Goal: Obtain resource: Download file/media

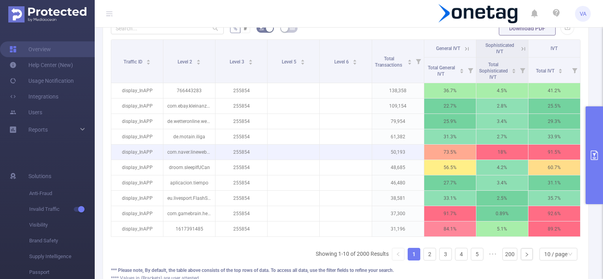
scroll to position [204, 0]
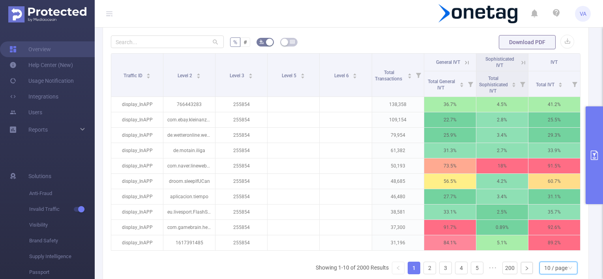
click at [556, 272] on div "10 / page" at bounding box center [555, 268] width 23 height 12
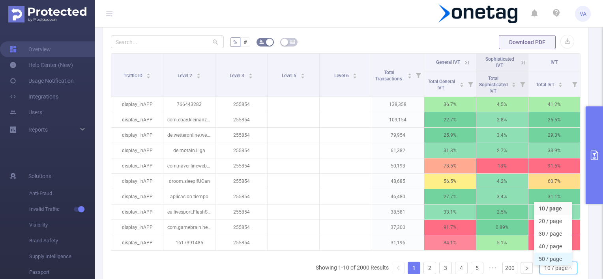
click at [550, 262] on li "50 / page" at bounding box center [553, 259] width 38 height 13
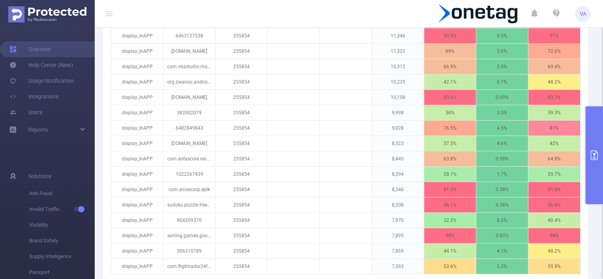
scroll to position [895, 0]
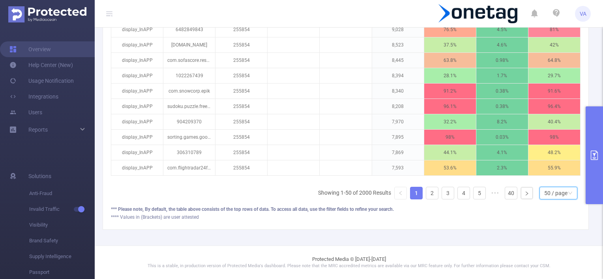
click at [554, 193] on div "50 / page" at bounding box center [555, 193] width 23 height 12
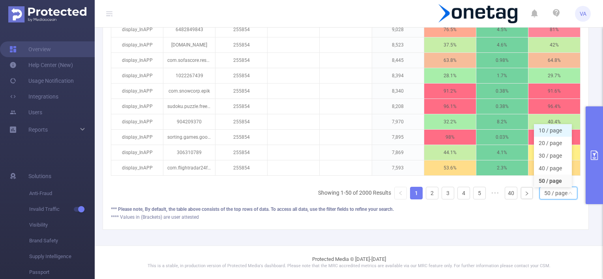
click at [548, 129] on li "10 / page" at bounding box center [553, 130] width 38 height 13
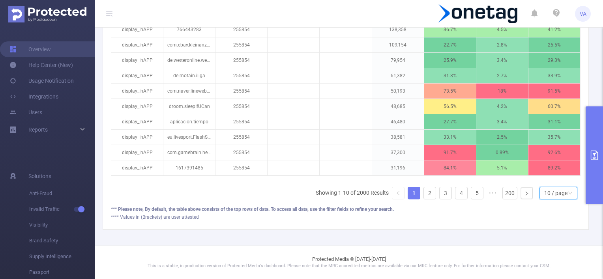
scroll to position [283, 0]
click at [560, 194] on div "10 / page" at bounding box center [555, 193] width 23 height 12
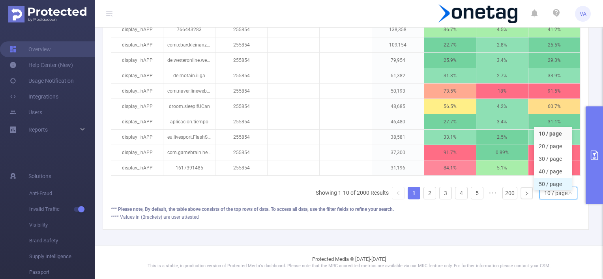
click at [554, 180] on li "50 / page" at bounding box center [553, 184] width 38 height 13
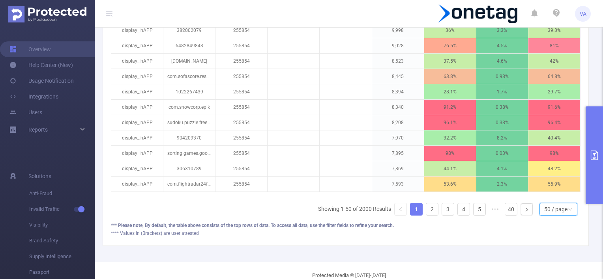
scroll to position [895, 0]
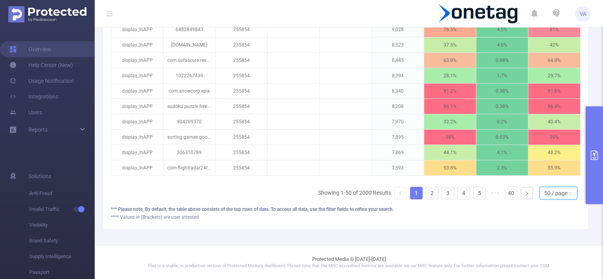
click at [547, 196] on div "50 / page" at bounding box center [555, 193] width 23 height 12
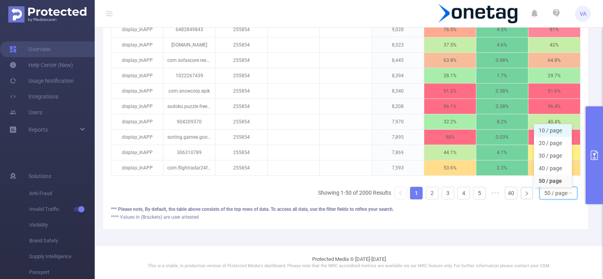
click at [545, 129] on li "10 / page" at bounding box center [553, 130] width 38 height 13
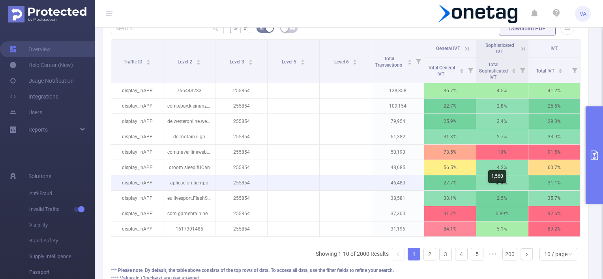
scroll to position [204, 0]
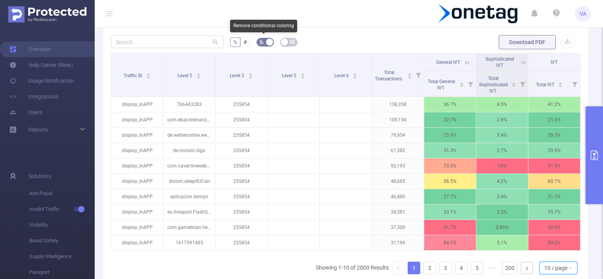
click at [266, 41] on button "button" at bounding box center [265, 42] width 17 height 9
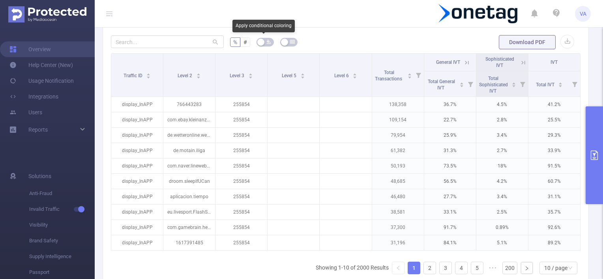
click at [266, 41] on icon "icon: bg-colors" at bounding box center [268, 42] width 4 height 4
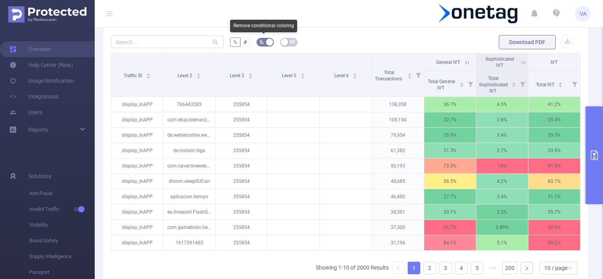
click at [266, 41] on button "button" at bounding box center [265, 42] width 17 height 9
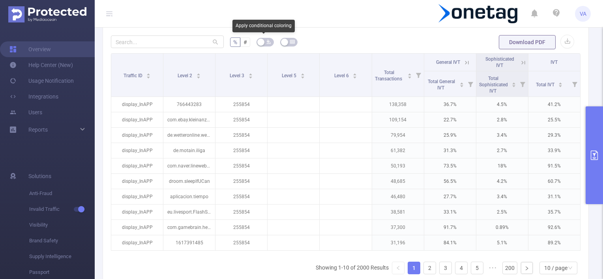
click at [266, 42] on icon "icon: bg-colors" at bounding box center [268, 42] width 4 height 4
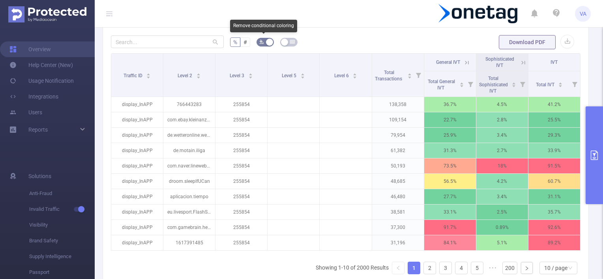
click at [264, 43] on button "button" at bounding box center [265, 42] width 17 height 9
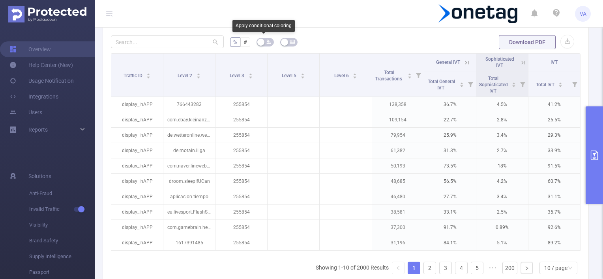
click at [266, 43] on icon "icon: bg-colors" at bounding box center [268, 41] width 5 height 5
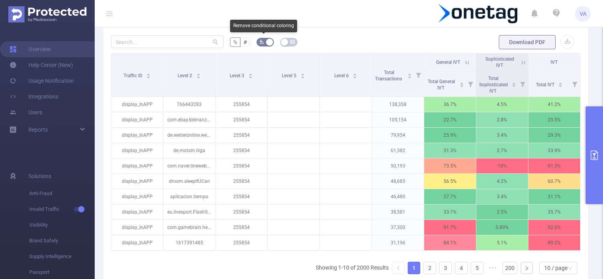
click at [264, 43] on button "button" at bounding box center [265, 42] width 17 height 9
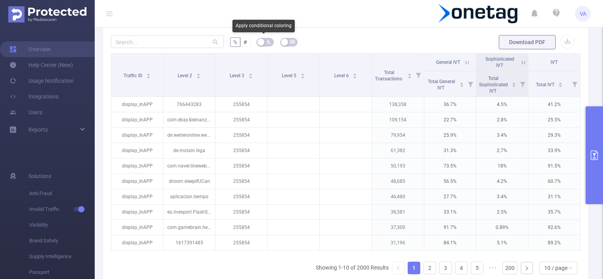
click at [266, 43] on icon "icon: bg-colors" at bounding box center [268, 41] width 5 height 5
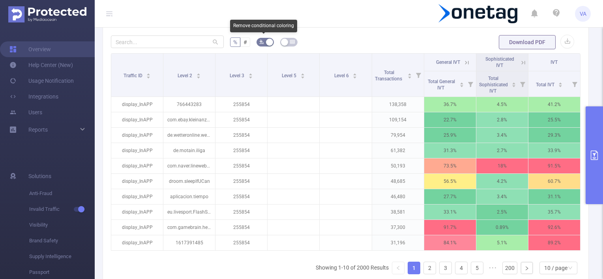
click at [262, 42] on button "button" at bounding box center [265, 42] width 17 height 9
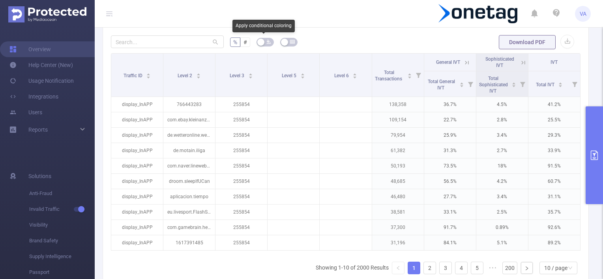
click at [267, 44] on span "button" at bounding box center [268, 42] width 5 height 8
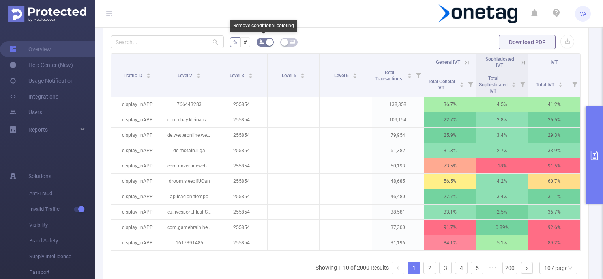
click at [266, 43] on button "button" at bounding box center [265, 42] width 17 height 9
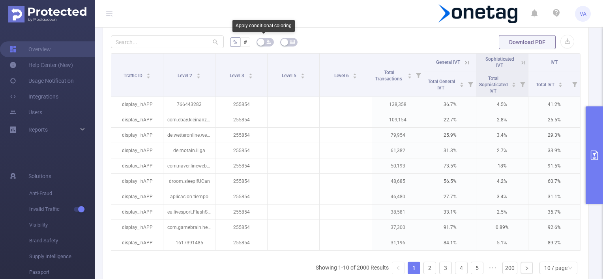
click at [264, 41] on button "button" at bounding box center [265, 42] width 17 height 9
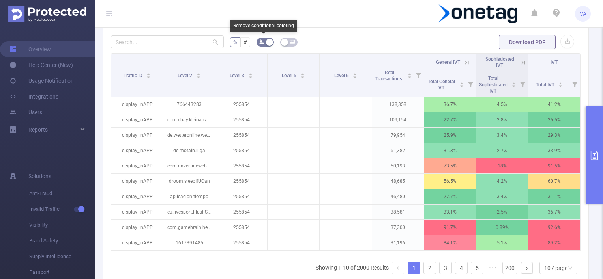
click at [264, 41] on button "button" at bounding box center [265, 42] width 17 height 9
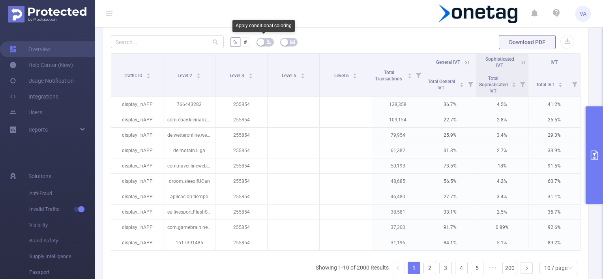
click at [264, 41] on button "button" at bounding box center [265, 42] width 17 height 9
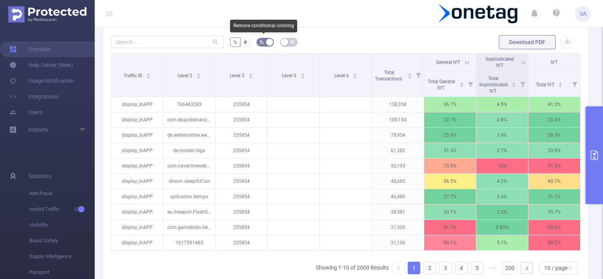
click at [264, 41] on button "button" at bounding box center [265, 42] width 17 height 9
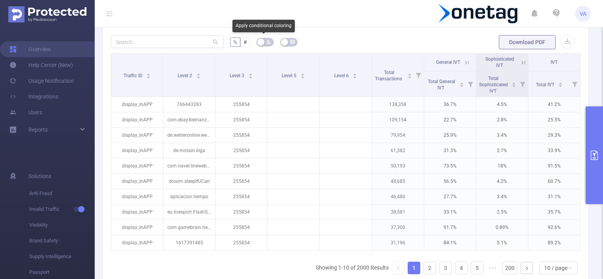
click at [264, 41] on button "button" at bounding box center [265, 42] width 17 height 9
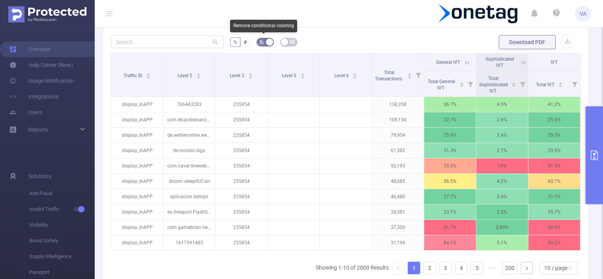
click at [264, 41] on button "button" at bounding box center [265, 42] width 17 height 9
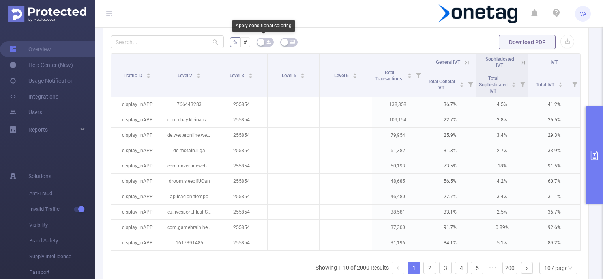
click at [266, 41] on icon "icon: bg-colors" at bounding box center [268, 41] width 5 height 5
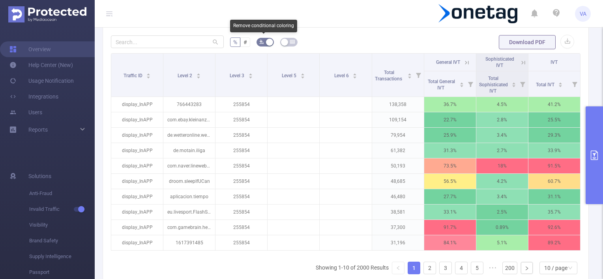
click at [265, 41] on button "button" at bounding box center [265, 42] width 17 height 9
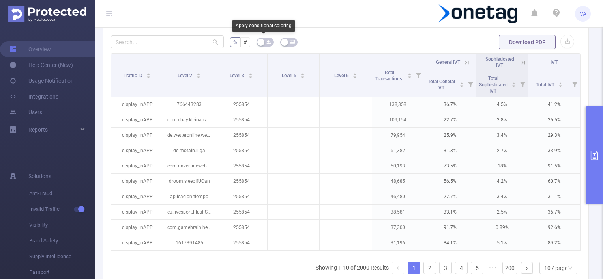
click at [266, 41] on icon "icon: bg-colors" at bounding box center [268, 42] width 4 height 4
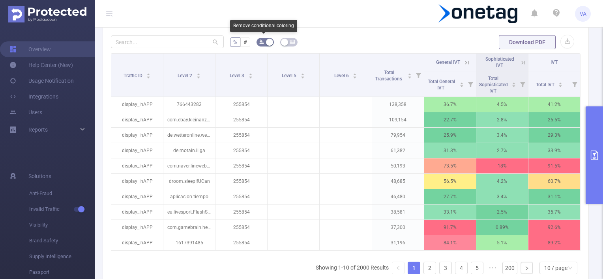
click at [265, 41] on button "button" at bounding box center [265, 42] width 17 height 9
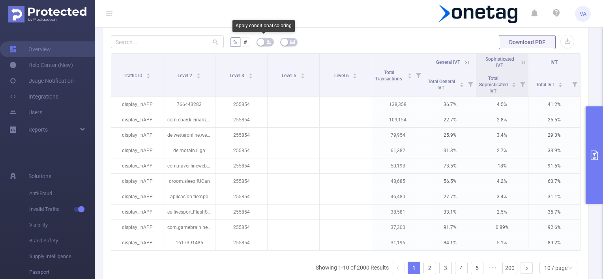
click at [264, 41] on button "button" at bounding box center [265, 42] width 17 height 9
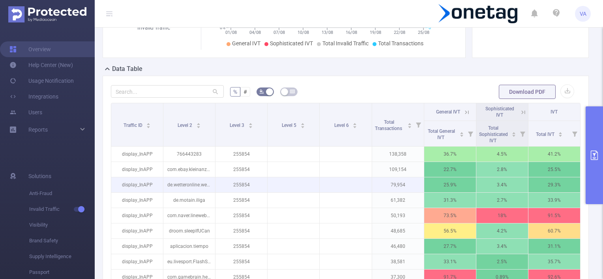
scroll to position [197, 0]
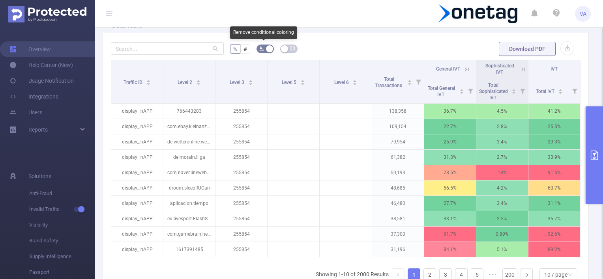
click at [260, 51] on span "button" at bounding box center [261, 49] width 5 height 8
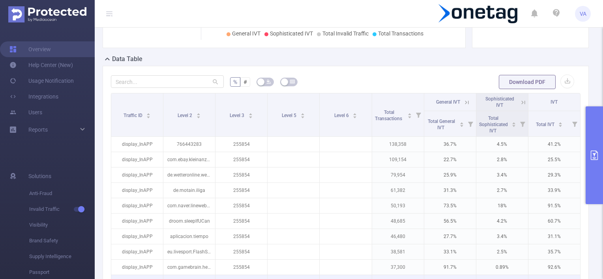
scroll to position [158, 0]
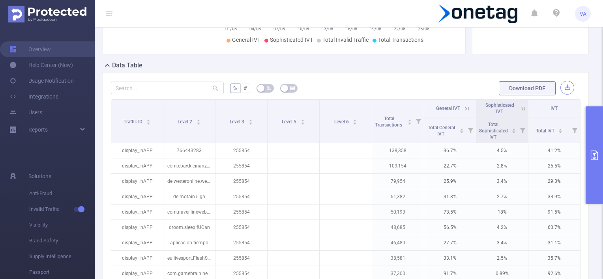
click at [562, 87] on button "button" at bounding box center [567, 88] width 14 height 14
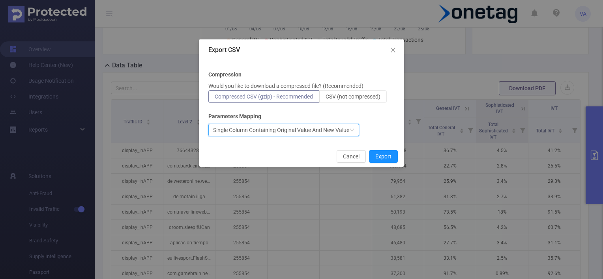
click at [336, 126] on div "Single Column Containing Original Value And New Value" at bounding box center [281, 130] width 136 height 12
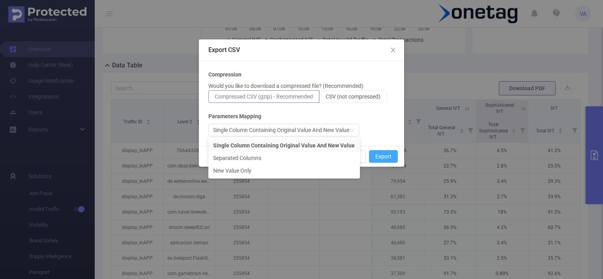
click at [382, 154] on button "Export" at bounding box center [383, 156] width 29 height 13
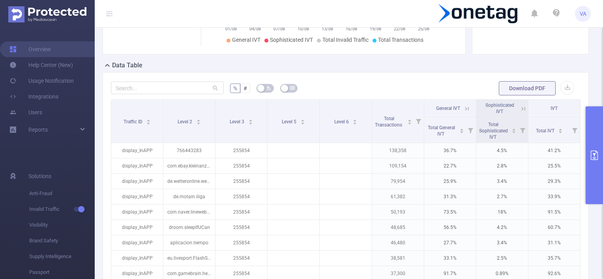
click at [392, 83] on form "% # Download PDF" at bounding box center [346, 89] width 470 height 16
click at [560, 90] on button "button" at bounding box center [567, 88] width 14 height 14
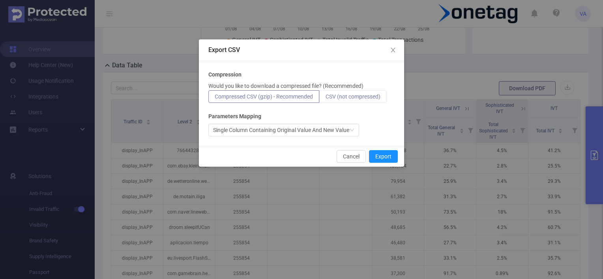
click at [354, 94] on span "CSV (not compressed)" at bounding box center [353, 97] width 55 height 6
click at [326, 99] on input "CSV (not compressed)" at bounding box center [326, 99] width 0 height 0
click at [386, 157] on button "Export" at bounding box center [383, 156] width 29 height 13
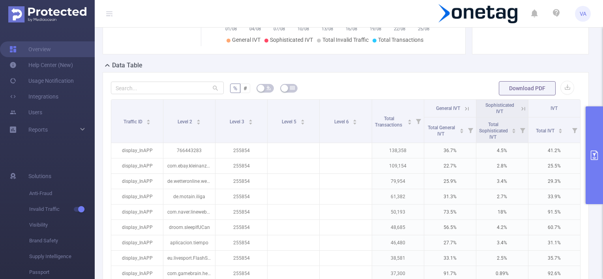
click at [348, 73] on div "% # Download PDF Traffic ID Level 2 Level 3 Level 5 Level 6 Total Transactions …" at bounding box center [346, 211] width 486 height 279
click at [464, 109] on icon at bounding box center [466, 108] width 7 height 7
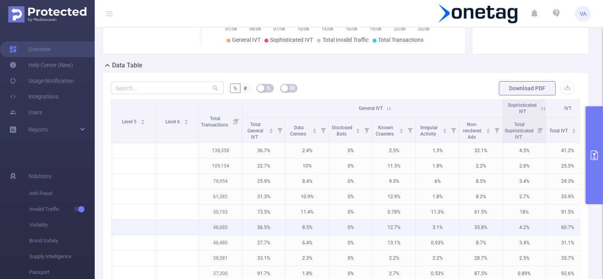
drag, startPoint x: 330, startPoint y: 229, endPoint x: 368, endPoint y: 230, distance: 37.9
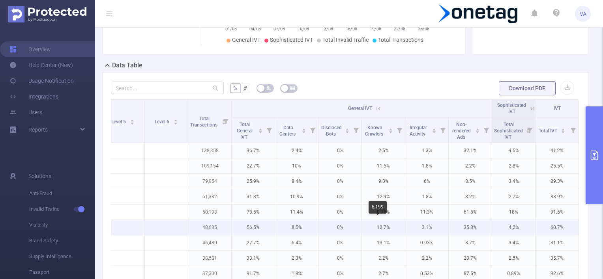
drag, startPoint x: 348, startPoint y: 232, endPoint x: 357, endPoint y: 229, distance: 8.7
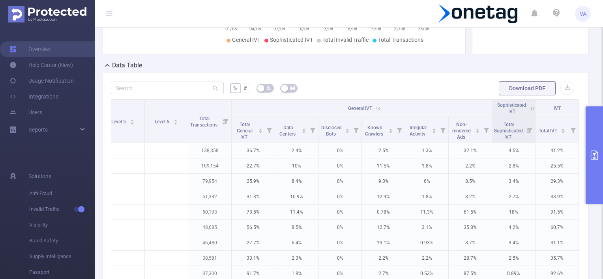
click at [375, 109] on icon at bounding box center [378, 108] width 7 height 7
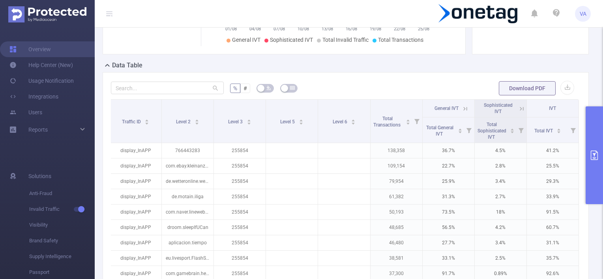
click at [518, 109] on icon at bounding box center [521, 108] width 7 height 7
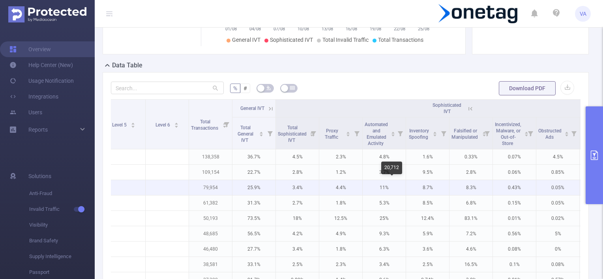
scroll to position [0, 232]
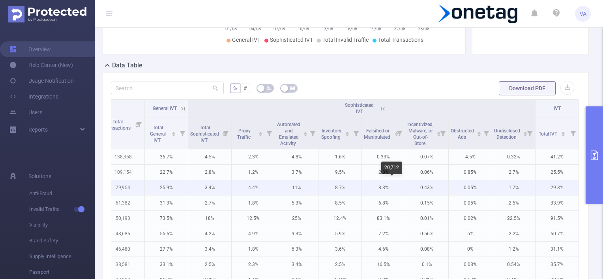
drag, startPoint x: 371, startPoint y: 183, endPoint x: 451, endPoint y: 183, distance: 80.5
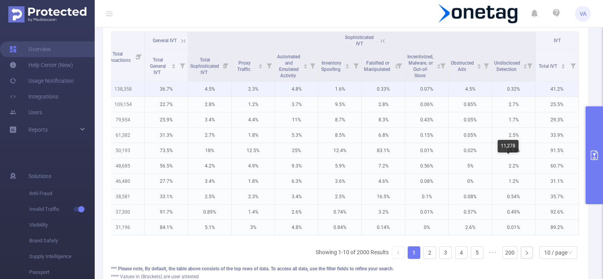
scroll to position [158, 0]
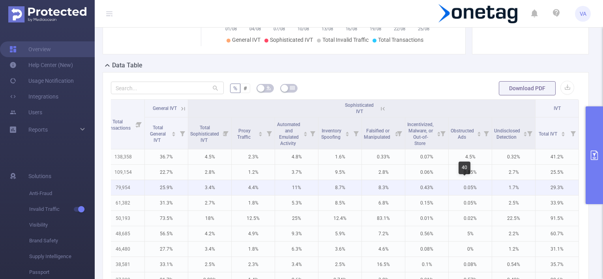
drag, startPoint x: 449, startPoint y: 187, endPoint x: 472, endPoint y: 185, distance: 23.7
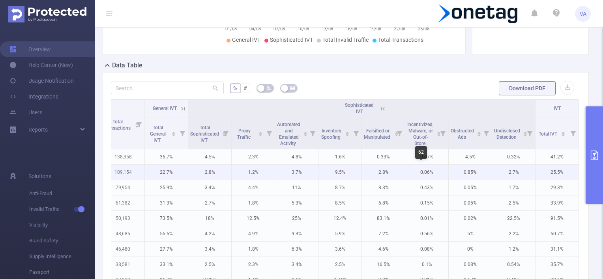
drag, startPoint x: 425, startPoint y: 174, endPoint x: 413, endPoint y: 174, distance: 11.5
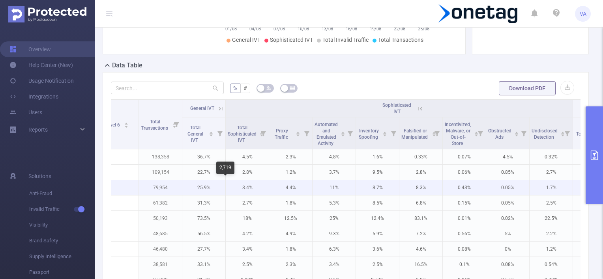
drag, startPoint x: 245, startPoint y: 187, endPoint x: 215, endPoint y: 189, distance: 30.8
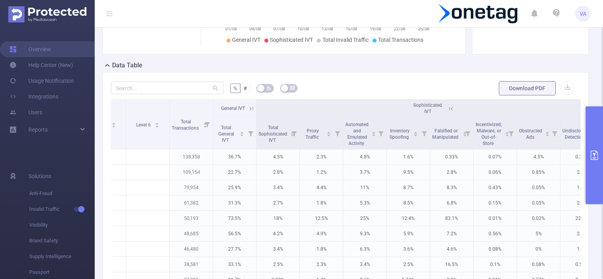
click at [248, 109] on icon at bounding box center [251, 108] width 7 height 7
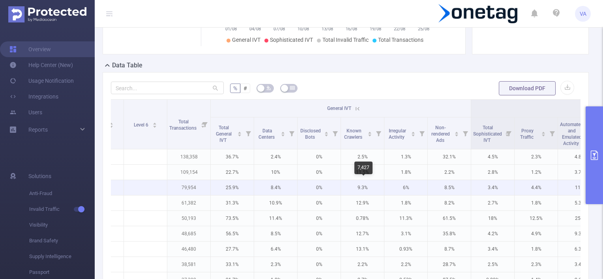
scroll to position [0, 170]
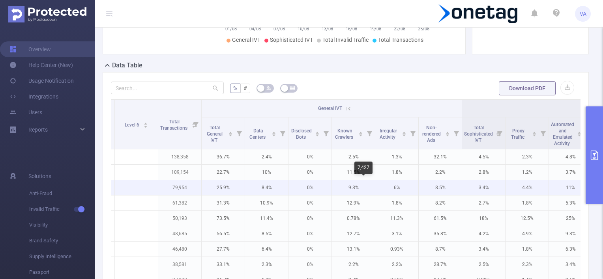
drag, startPoint x: 363, startPoint y: 195, endPoint x: 382, endPoint y: 194, distance: 19.0
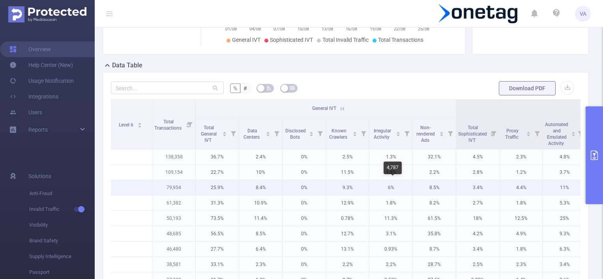
scroll to position [0, 186]
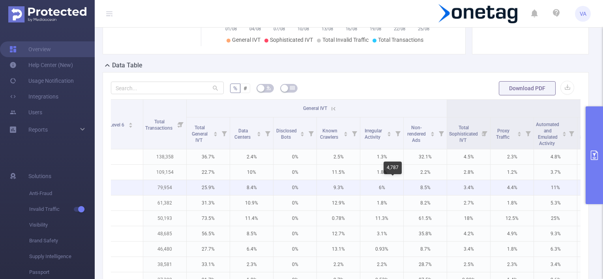
drag, startPoint x: 377, startPoint y: 193, endPoint x: 396, endPoint y: 193, distance: 18.9
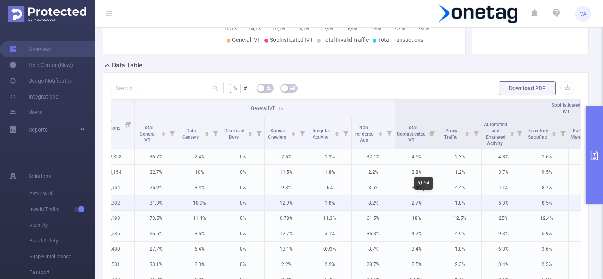
drag, startPoint x: 414, startPoint y: 199, endPoint x: 444, endPoint y: 199, distance: 30.0
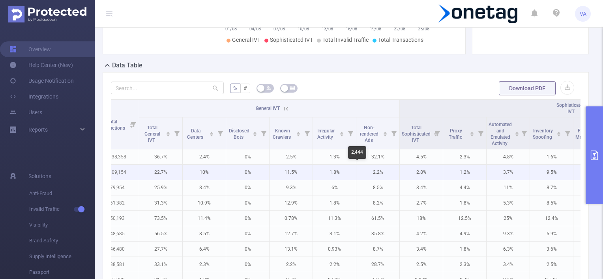
drag, startPoint x: 376, startPoint y: 169, endPoint x: 353, endPoint y: 172, distance: 23.0
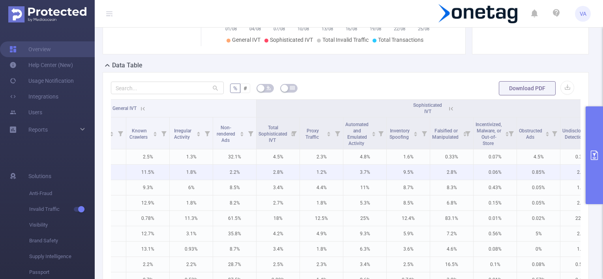
drag, startPoint x: 373, startPoint y: 174, endPoint x: 429, endPoint y: 175, distance: 56.0
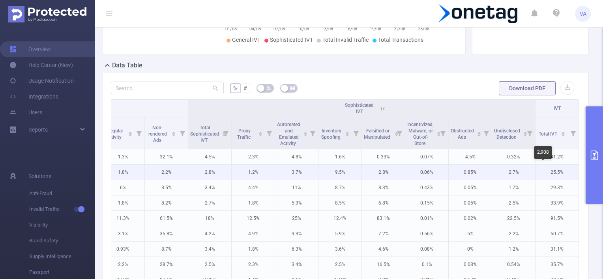
scroll to position [0, 450]
drag, startPoint x: 517, startPoint y: 165, endPoint x: 546, endPoint y: 167, distance: 29.3
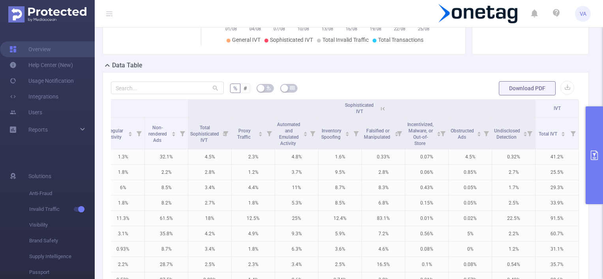
click at [590, 144] on button "primary" at bounding box center [594, 156] width 17 height 98
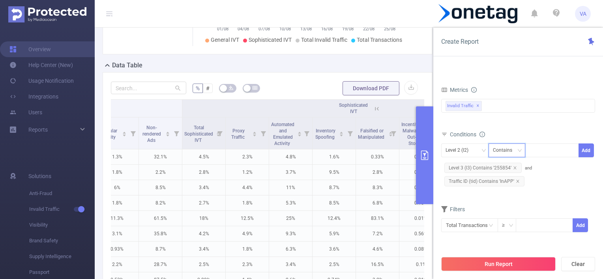
click at [511, 150] on div "Contains" at bounding box center [505, 150] width 25 height 13
click at [510, 145] on div "Contains" at bounding box center [505, 150] width 25 height 13
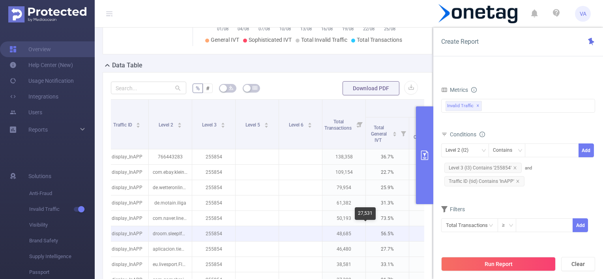
scroll to position [0, 0]
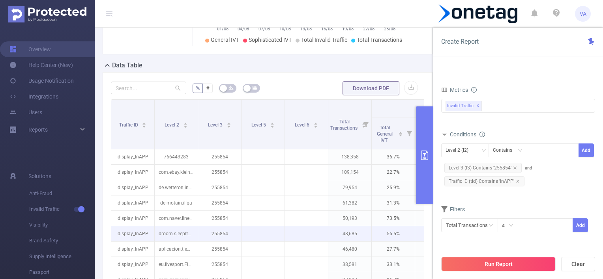
drag, startPoint x: 330, startPoint y: 234, endPoint x: 255, endPoint y: 227, distance: 76.1
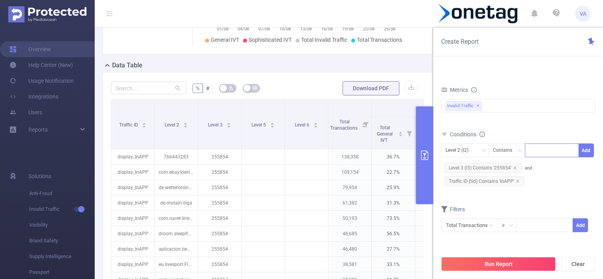
click at [537, 150] on div at bounding box center [551, 150] width 45 height 13
paste input "com.ebay.kleinanzeigen"
type input "com.ebay.kleinanzeigen"
click at [548, 165] on li "com.ebay.kleinanzeigen" at bounding box center [563, 165] width 76 height 13
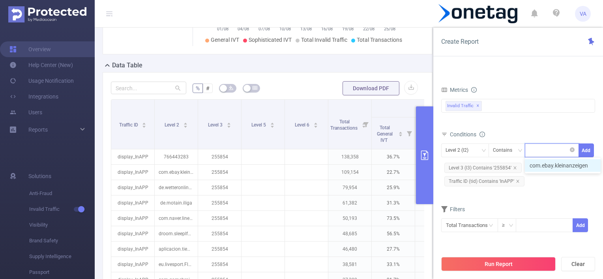
scroll to position [0, 0]
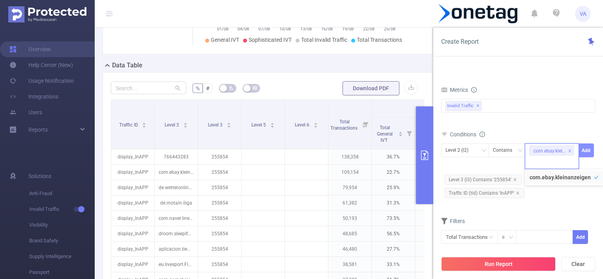
click at [587, 152] on button "Add" at bounding box center [586, 151] width 15 height 14
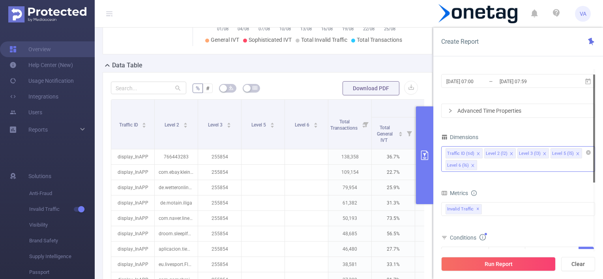
click at [487, 163] on div "Traffic ID (tid) Level 2 (l2) Level 3 (l3) Level 5 (l5) Level 6 (l6)" at bounding box center [518, 159] width 154 height 26
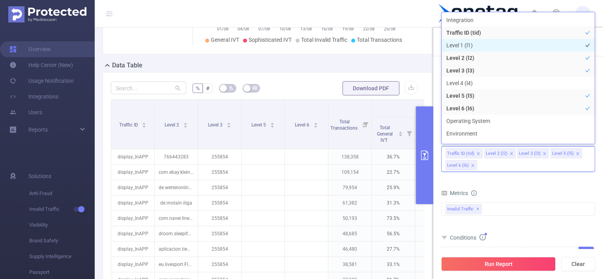
click at [472, 45] on li "Level 1 (l1)" at bounding box center [518, 45] width 153 height 13
click at [516, 262] on button "Run Report" at bounding box center [498, 264] width 114 height 14
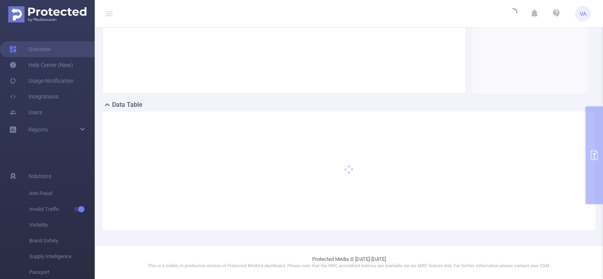
scroll to position [118, 0]
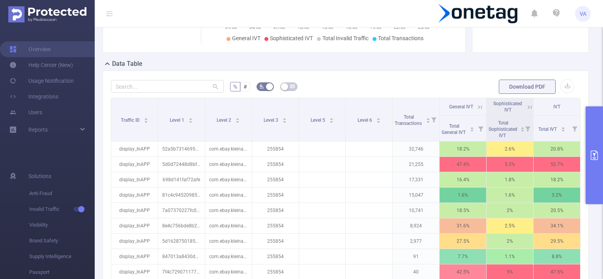
scroll to position [197, 0]
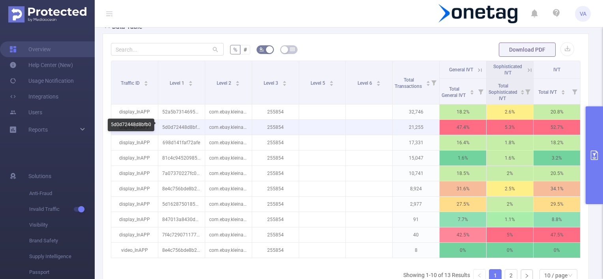
click at [172, 126] on p "5d0d72448d8bfb0" at bounding box center [181, 127] width 47 height 15
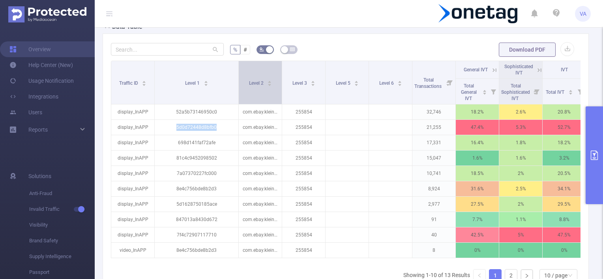
drag, startPoint x: 202, startPoint y: 81, endPoint x: 242, endPoint y: 81, distance: 39.5
click at [242, 79] on tr "Traffic ID Level 1 Level 2 Level 3 Level 5 Level 6 Total Transactions General I…" at bounding box center [348, 70] width 475 height 18
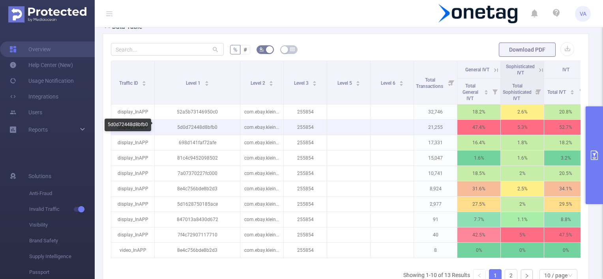
click at [193, 123] on p "5d0d72448d8bfb0" at bounding box center [197, 127] width 85 height 15
click at [193, 127] on p "5d0d72448d8bfb0" at bounding box center [197, 127] width 85 height 15
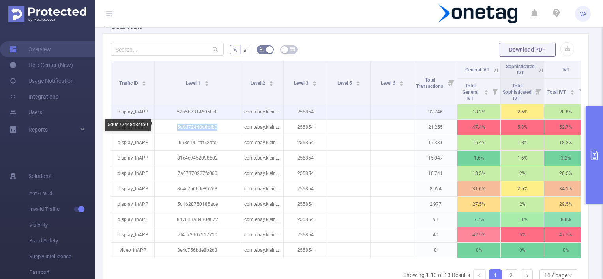
copy p "5d0d72448d8bfb0"
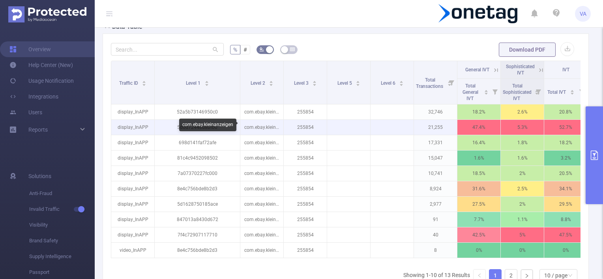
click at [263, 125] on p "com.ebay.kleinanzeigen" at bounding box center [261, 127] width 43 height 15
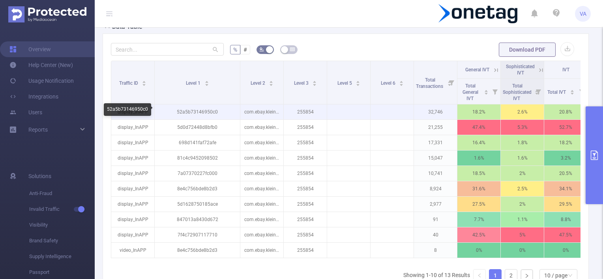
click at [195, 110] on p "52a5b73146950c0" at bounding box center [197, 112] width 85 height 15
copy p "52a5b73146950c0"
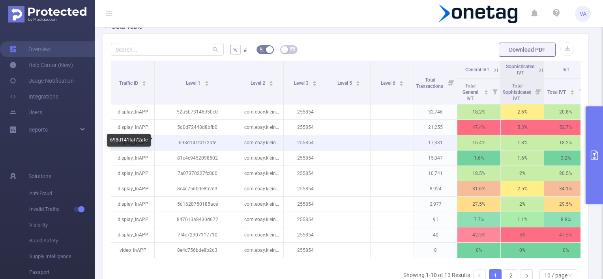
click at [198, 141] on p "698d141faf72afe" at bounding box center [197, 142] width 85 height 15
drag, startPoint x: 198, startPoint y: 141, endPoint x: 193, endPoint y: 142, distance: 5.7
click at [193, 142] on p "698d141faf72afe" at bounding box center [197, 142] width 85 height 15
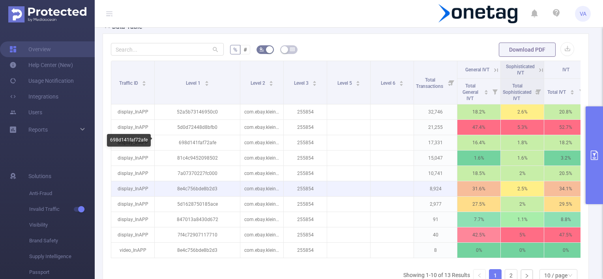
drag, startPoint x: 193, startPoint y: 142, endPoint x: 197, endPoint y: 185, distance: 43.2
click at [197, 185] on p "8e4c756bde8b2d3" at bounding box center [197, 189] width 85 height 15
click at [196, 186] on p "8e4c756bde8b2d3" at bounding box center [197, 189] width 85 height 15
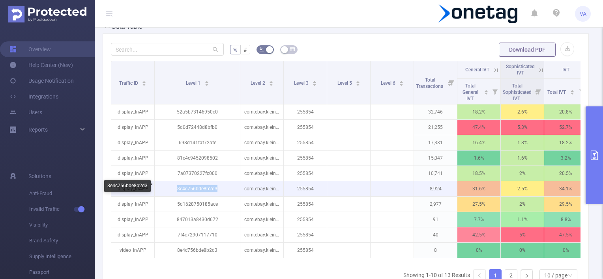
click at [196, 186] on p "8e4c756bde8b2d3" at bounding box center [197, 189] width 85 height 15
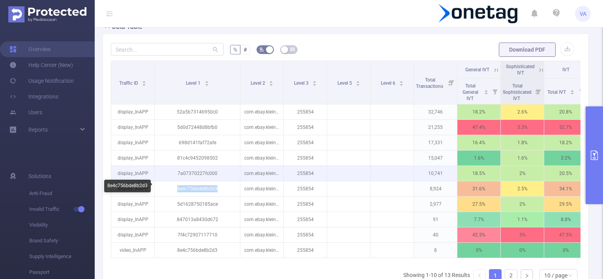
copy p "8e4c756bde8b2d3"
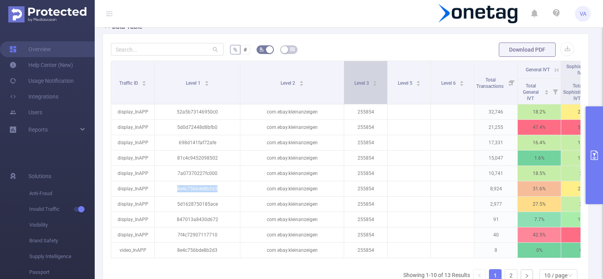
drag, startPoint x: 283, startPoint y: 80, endPoint x: 343, endPoint y: 81, distance: 60.4
click at [343, 81] on span at bounding box center [344, 82] width 4 height 43
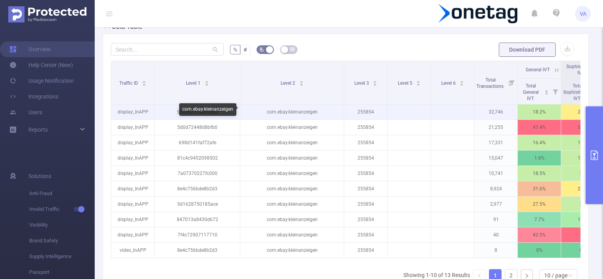
click at [293, 109] on p "com.ebay.kleinanzeigen" at bounding box center [291, 112] width 103 height 15
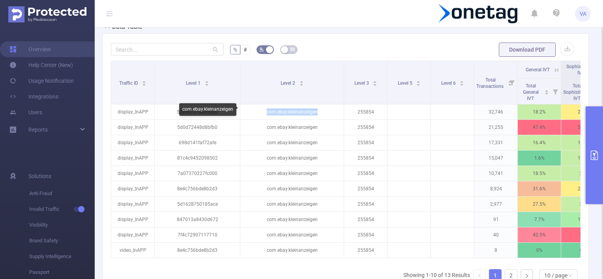
copy p "com.ebay.kleinanzeigen"
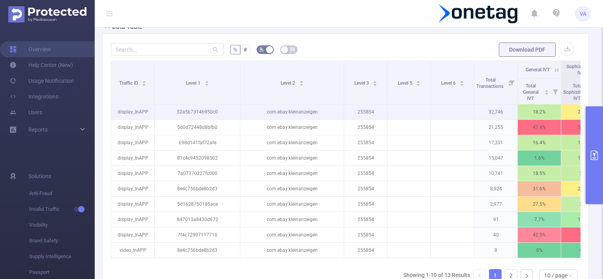
click at [188, 107] on p "52a5b73146950c0" at bounding box center [197, 112] width 85 height 15
click at [189, 109] on p "52a5b73146950c0" at bounding box center [197, 112] width 85 height 15
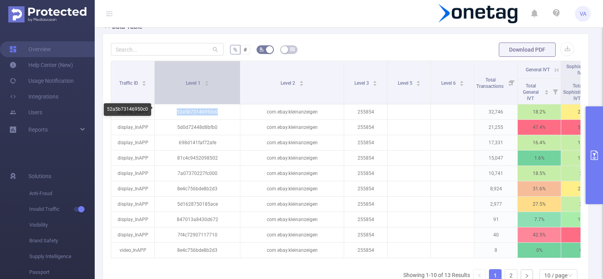
copy p "52a5b73146950c0"
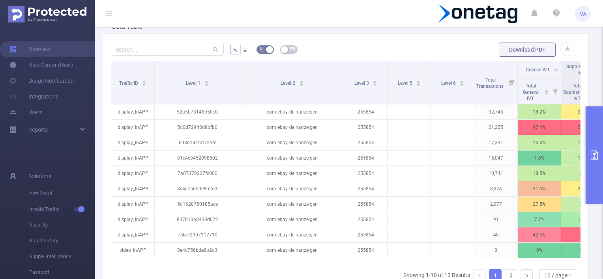
click at [259, 24] on header "VA" at bounding box center [301, 14] width 603 height 28
